Goal: Information Seeking & Learning: Learn about a topic

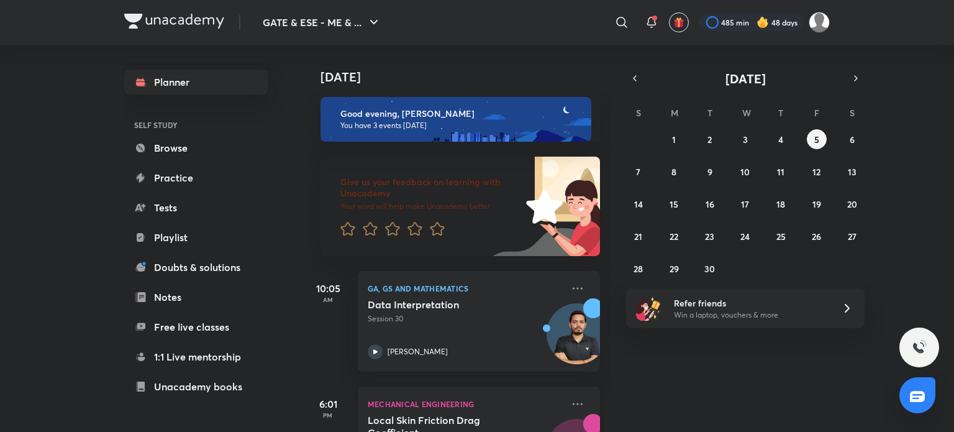
click at [445, 407] on p "Mechanical Engineering" at bounding box center [465, 403] width 195 height 15
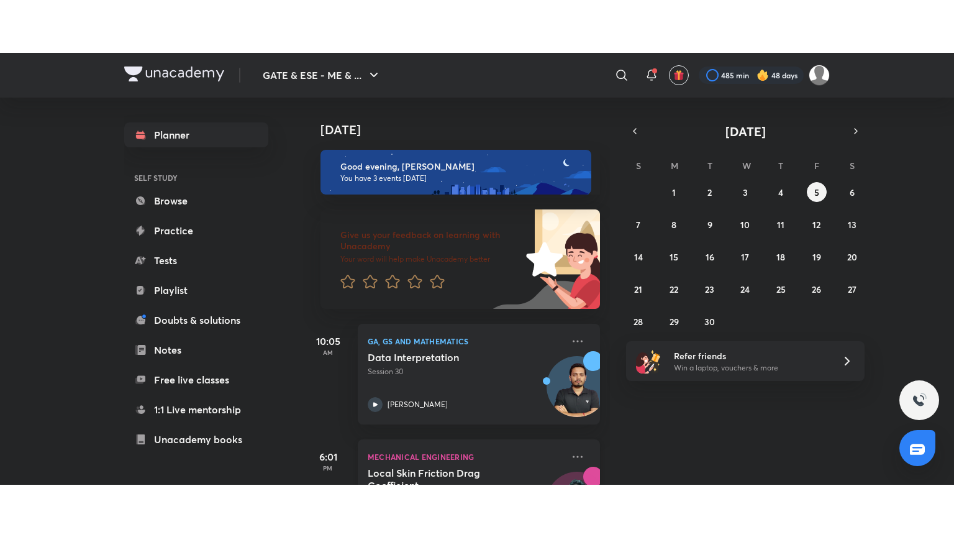
scroll to position [190, 0]
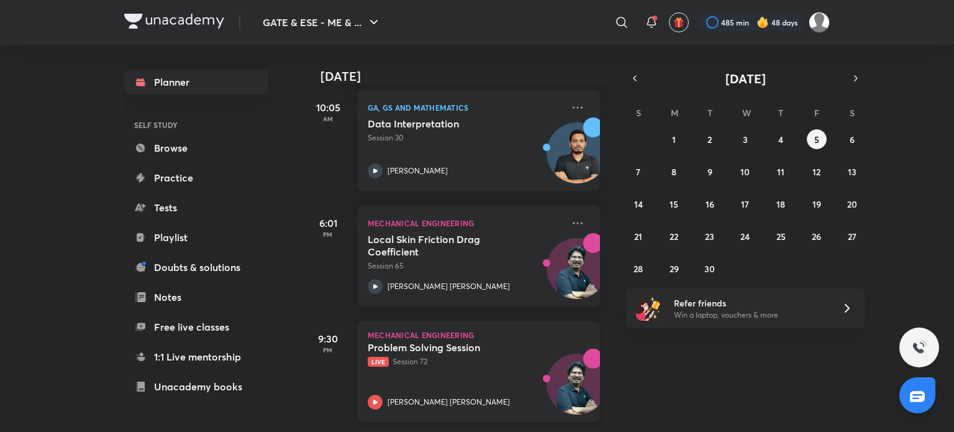
click at [490, 341] on h5 "Problem Solving Session" at bounding box center [445, 347] width 155 height 12
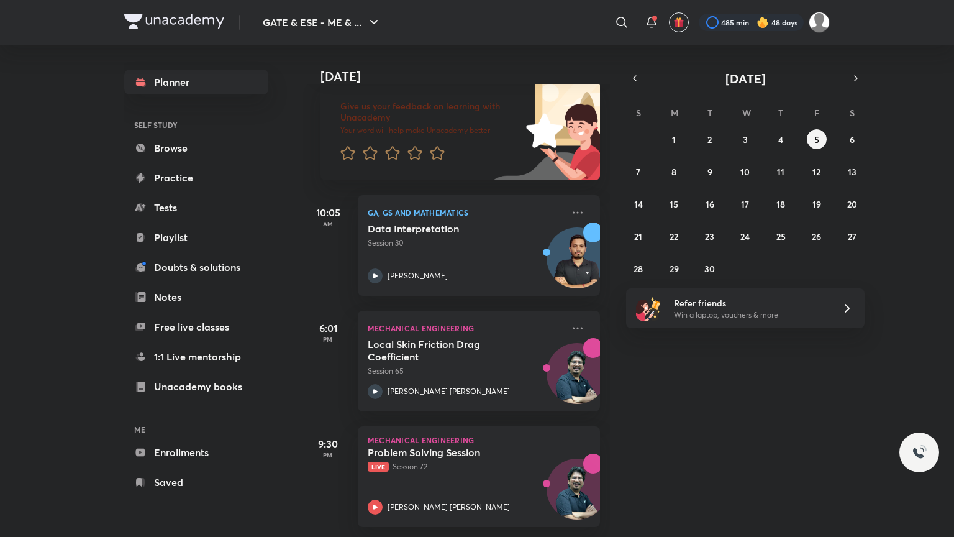
scroll to position [85, 0]
